Goal: Information Seeking & Learning: Understand process/instructions

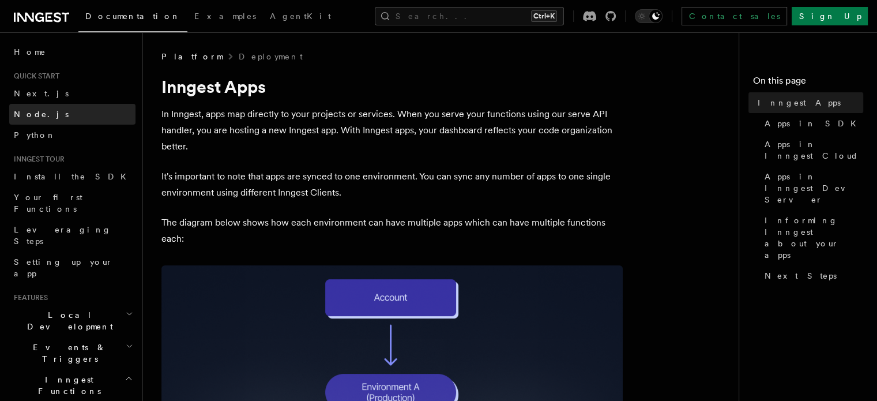
click at [39, 108] on link "Node.js" at bounding box center [72, 114] width 126 height 21
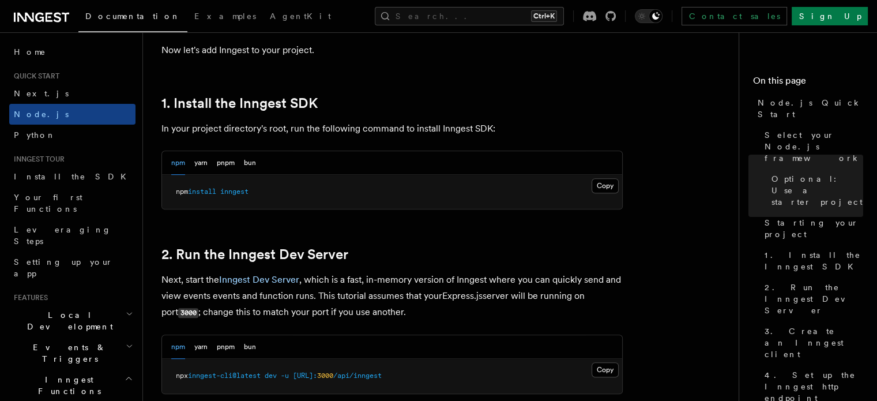
scroll to position [700, 0]
click at [598, 183] on button "Copy Copied" at bounding box center [605, 186] width 27 height 15
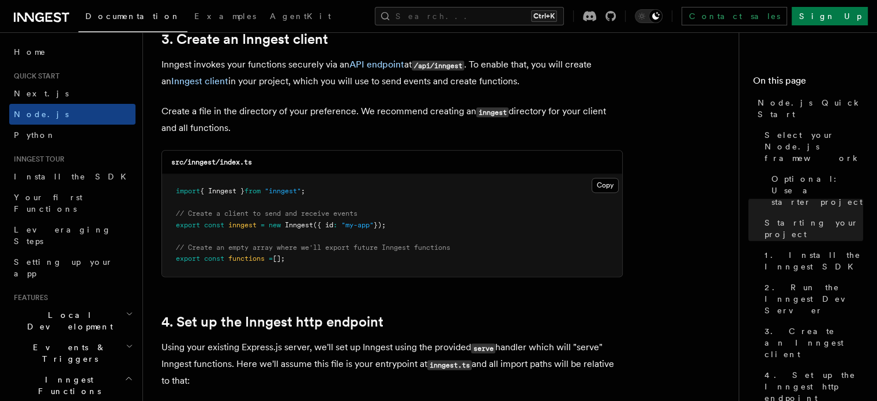
scroll to position [1503, 0]
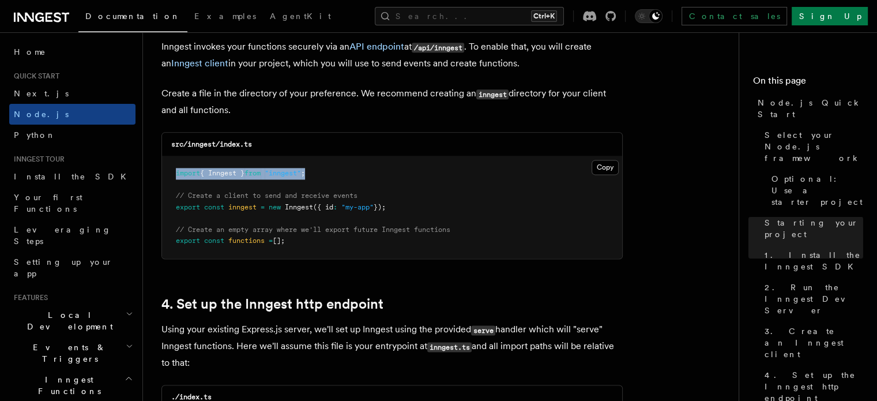
drag, startPoint x: 172, startPoint y: 174, endPoint x: 334, endPoint y: 171, distance: 161.5
click at [334, 171] on pre "import { Inngest } from "inngest" ; // Create a client to send and receive even…" at bounding box center [392, 207] width 460 height 102
copy span "import { Inngest } from "inngest" ;"
drag, startPoint x: 171, startPoint y: 207, endPoint x: 418, endPoint y: 208, distance: 246.3
click at [418, 208] on pre "import { Inngest } from "inngest" ; // Create a client to send and receive even…" at bounding box center [392, 207] width 460 height 102
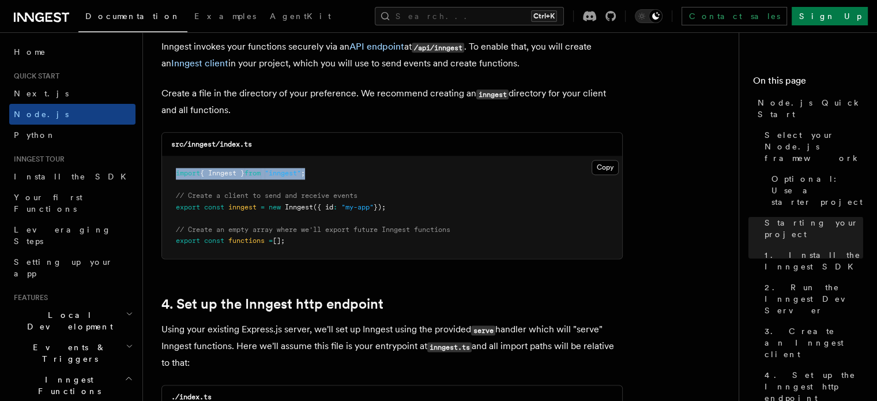
copy span "export const inngest = new Inngest ({ id : "my-app" });"
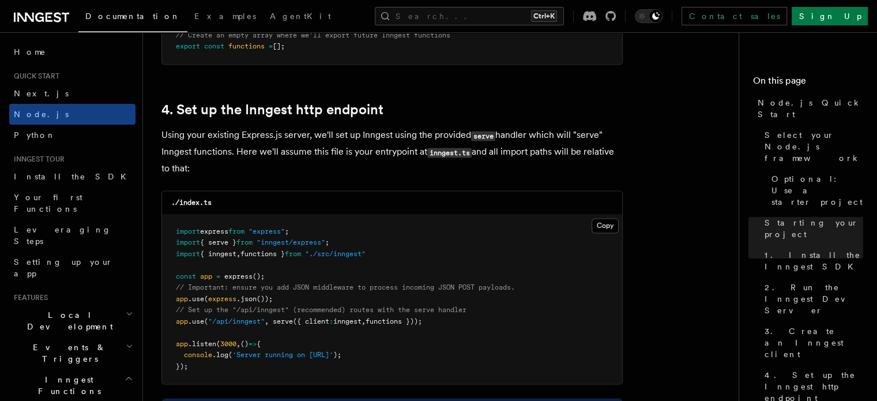
scroll to position [1698, 0]
drag, startPoint x: 171, startPoint y: 320, endPoint x: 446, endPoint y: 325, distance: 275.1
click at [446, 325] on pre "import express from "express" ; import { serve } from "inngest/express" ; impor…" at bounding box center [392, 299] width 460 height 170
copy span "app .use ( "/api/inngest" , serve ({ client : inngest , functions }));"
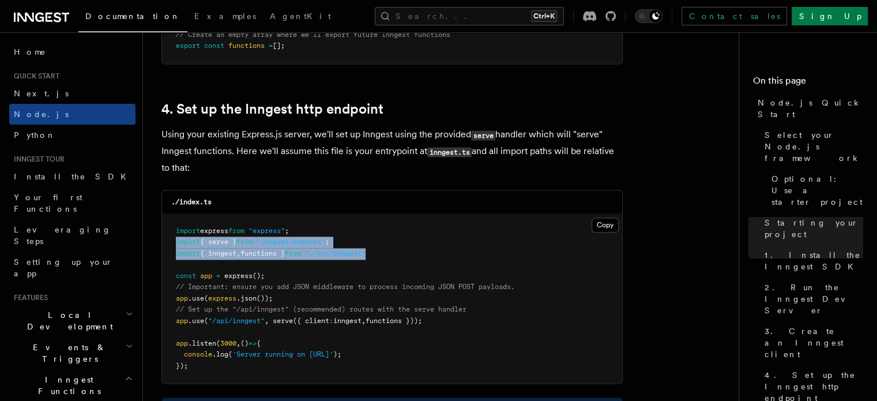
drag, startPoint x: 173, startPoint y: 246, endPoint x: 394, endPoint y: 255, distance: 221.1
click at [394, 255] on pre "import express from "express" ; import { serve } from "inngest/express" ; impor…" at bounding box center [392, 299] width 460 height 170
copy code "import { serve } from "inngest/express" ; import { inngest , functions } from "…"
